Goal: Subscribe to service/newsletter

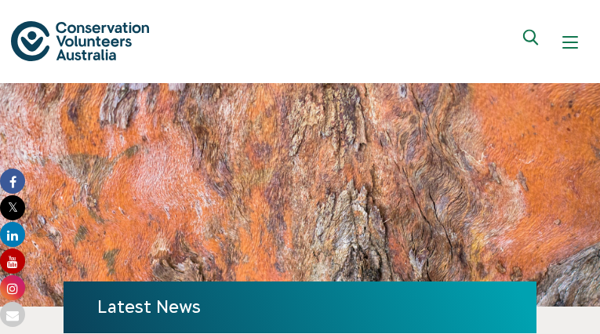
type input "[EMAIL_ADDRESS][DOMAIN_NAME]"
type input "uRDSufWbiSvCw"
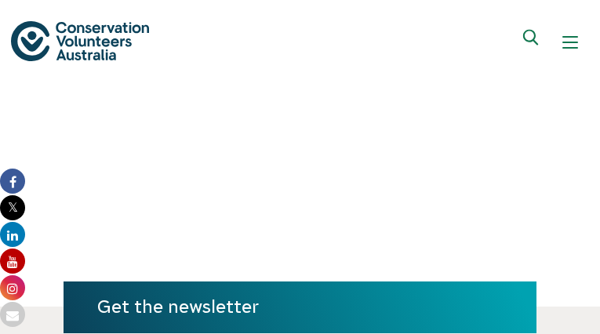
type input "[EMAIL_ADDRESS][DOMAIN_NAME]"
type input "PqoJyTqvykf"
type input "yulancarr@gmail.com"
type input "oscyBCwSlzHZ"
